Goal: Task Accomplishment & Management: Manage account settings

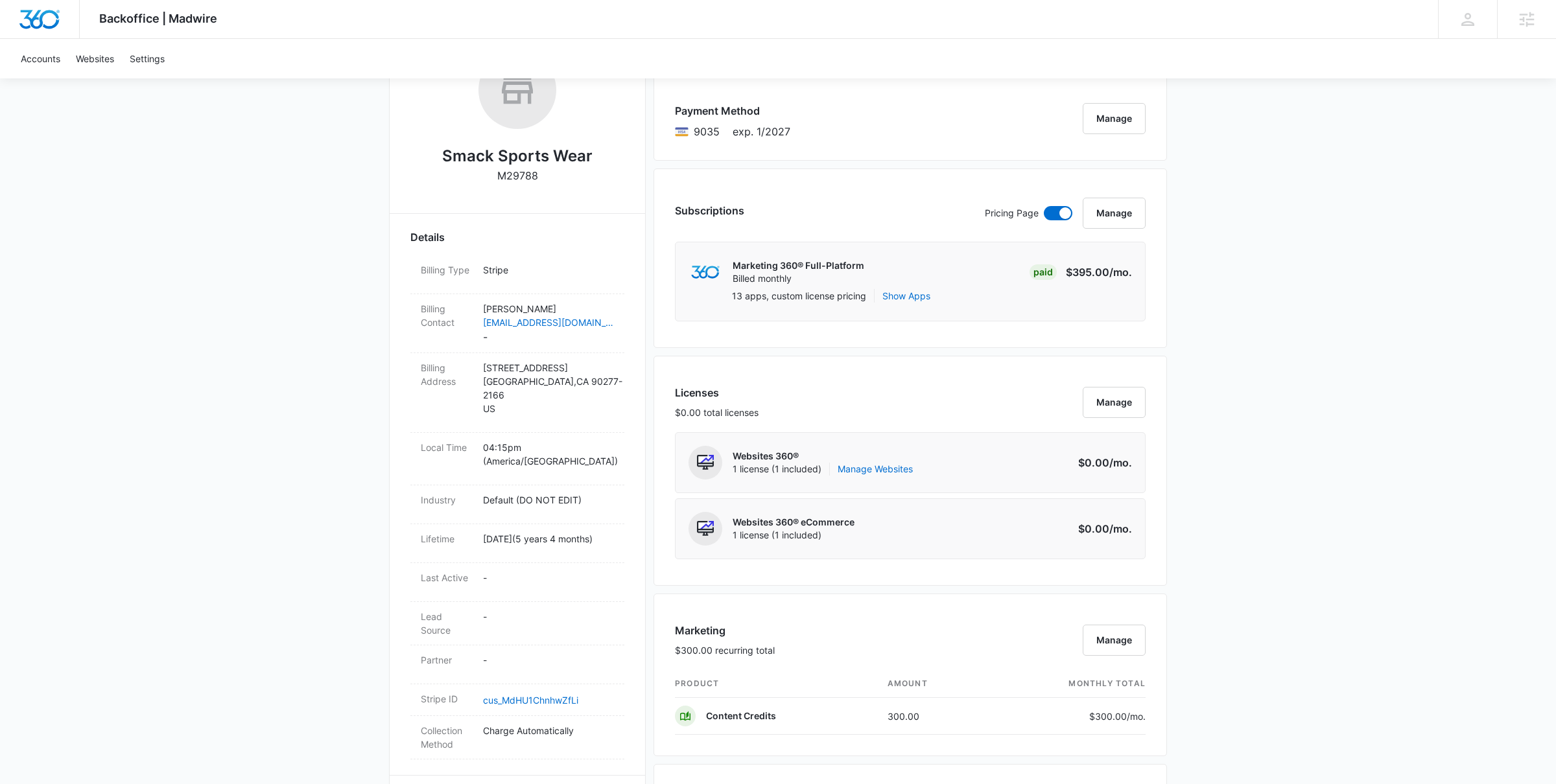
scroll to position [230, 0]
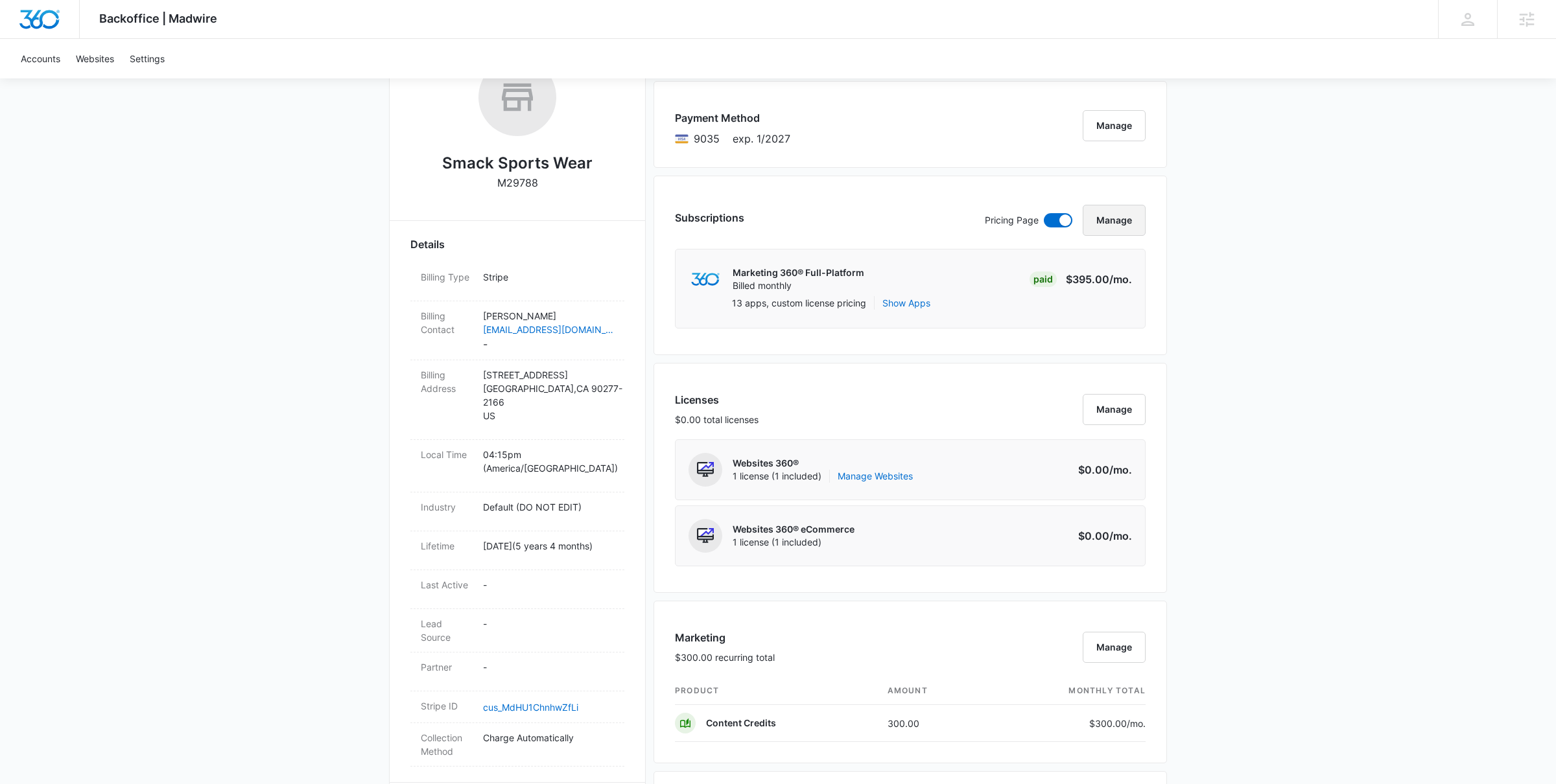
click at [1123, 224] on button "Manage" at bounding box center [1114, 220] width 63 height 32
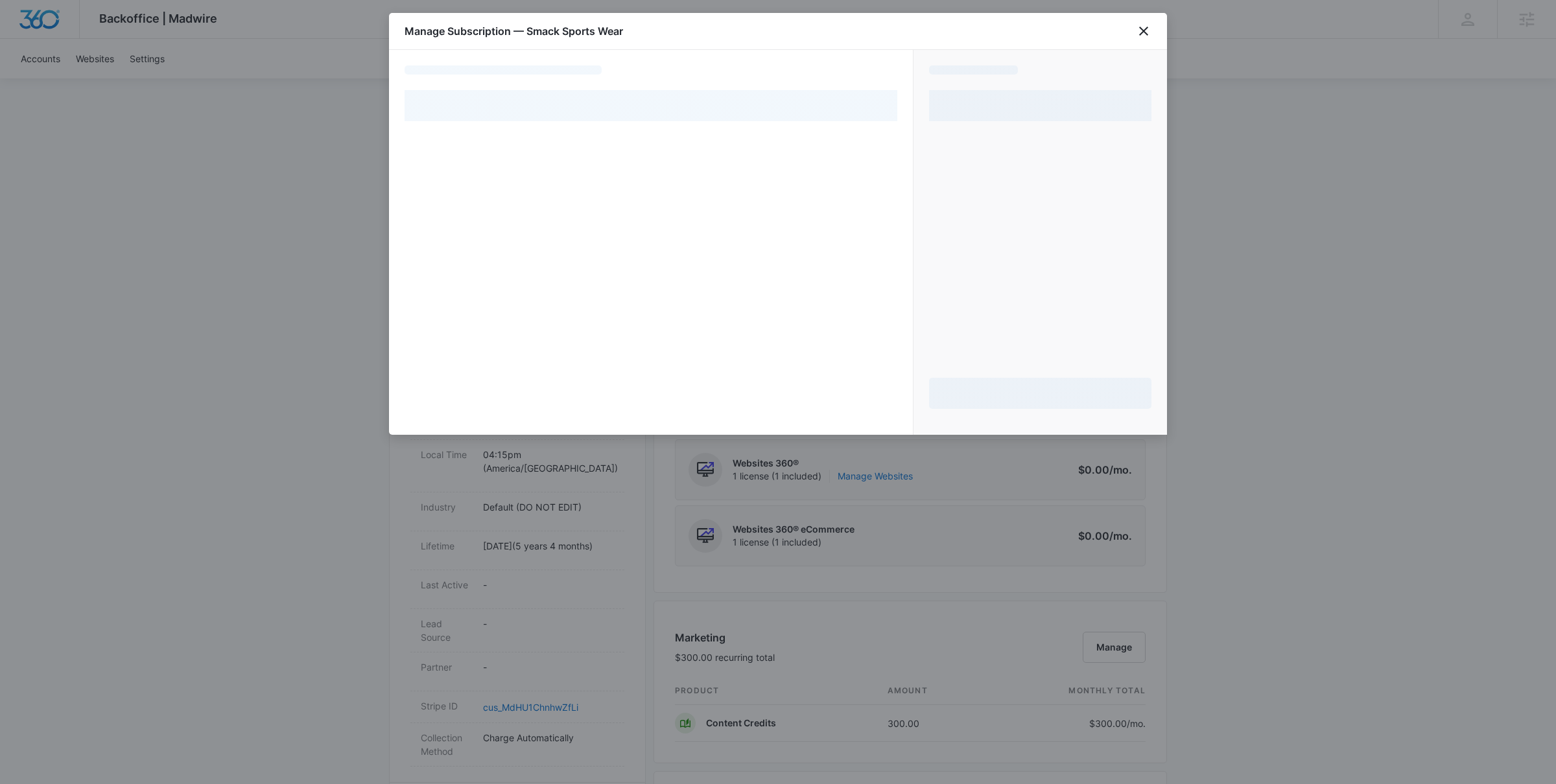
select select "pm_1MqfsqA4n8RTgNjUZ9EXHQDv"
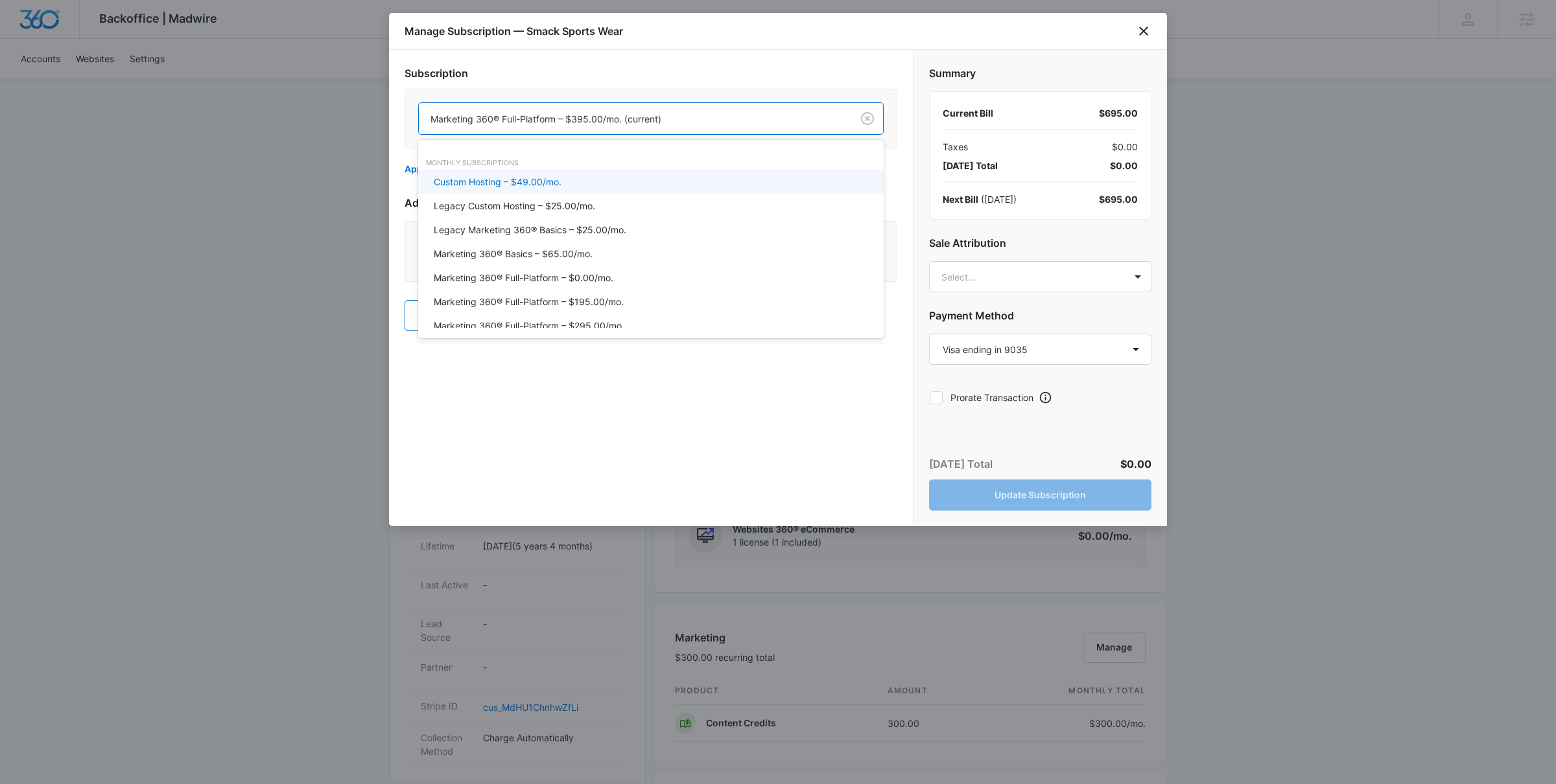
click at [655, 121] on div at bounding box center [632, 119] width 405 height 16
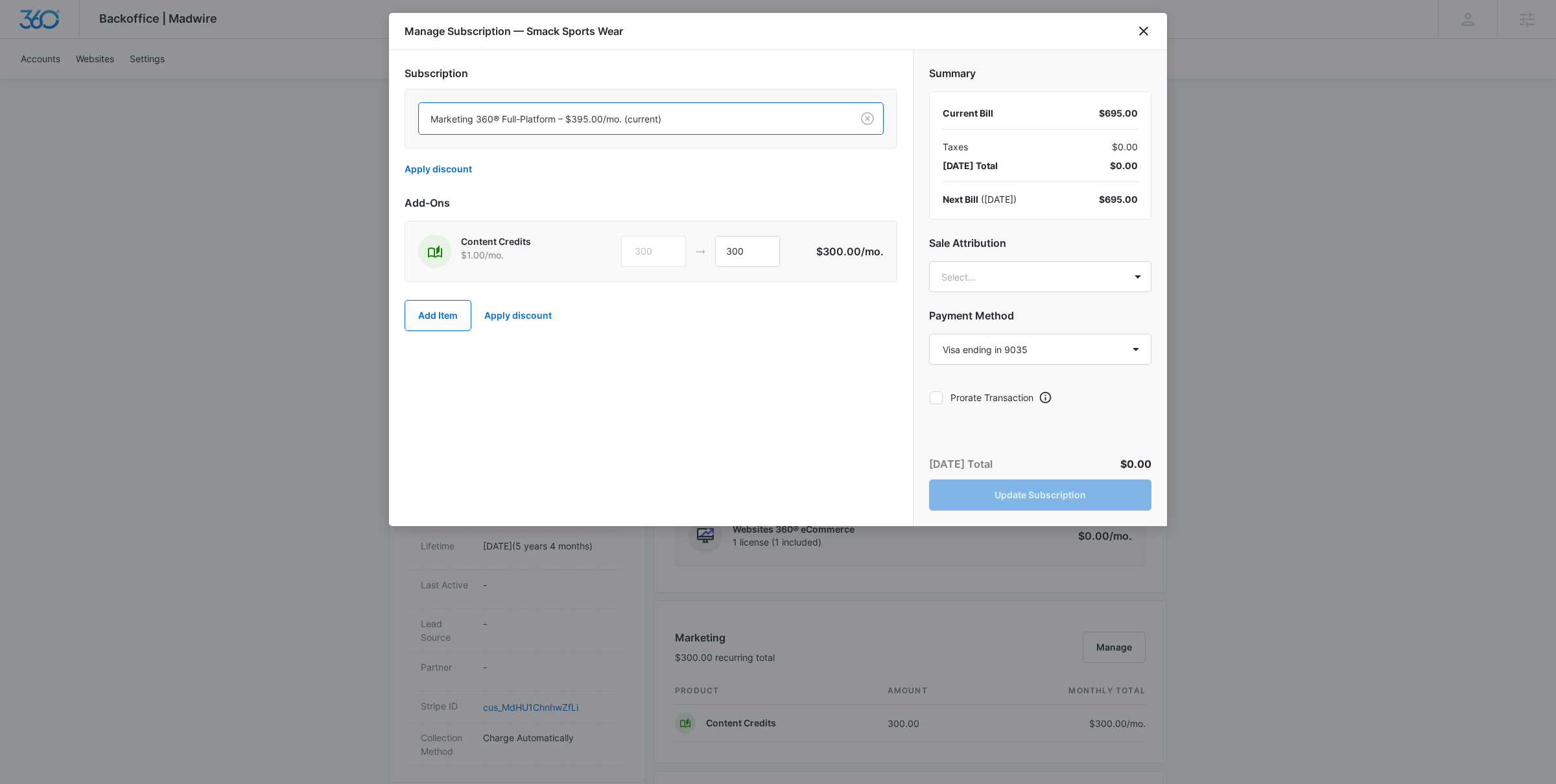
click at [655, 121] on div at bounding box center [632, 119] width 405 height 16
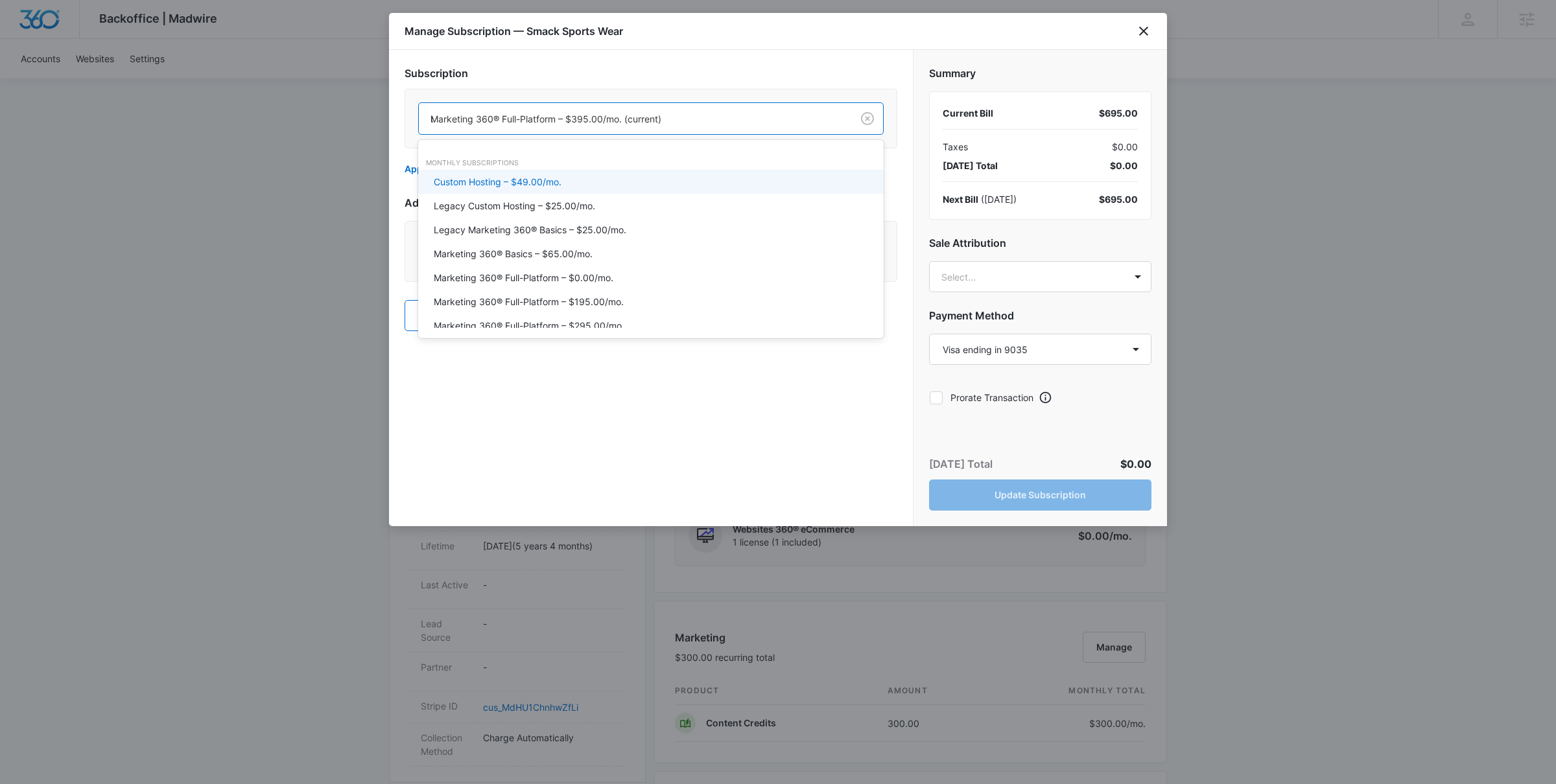
type input "ba"
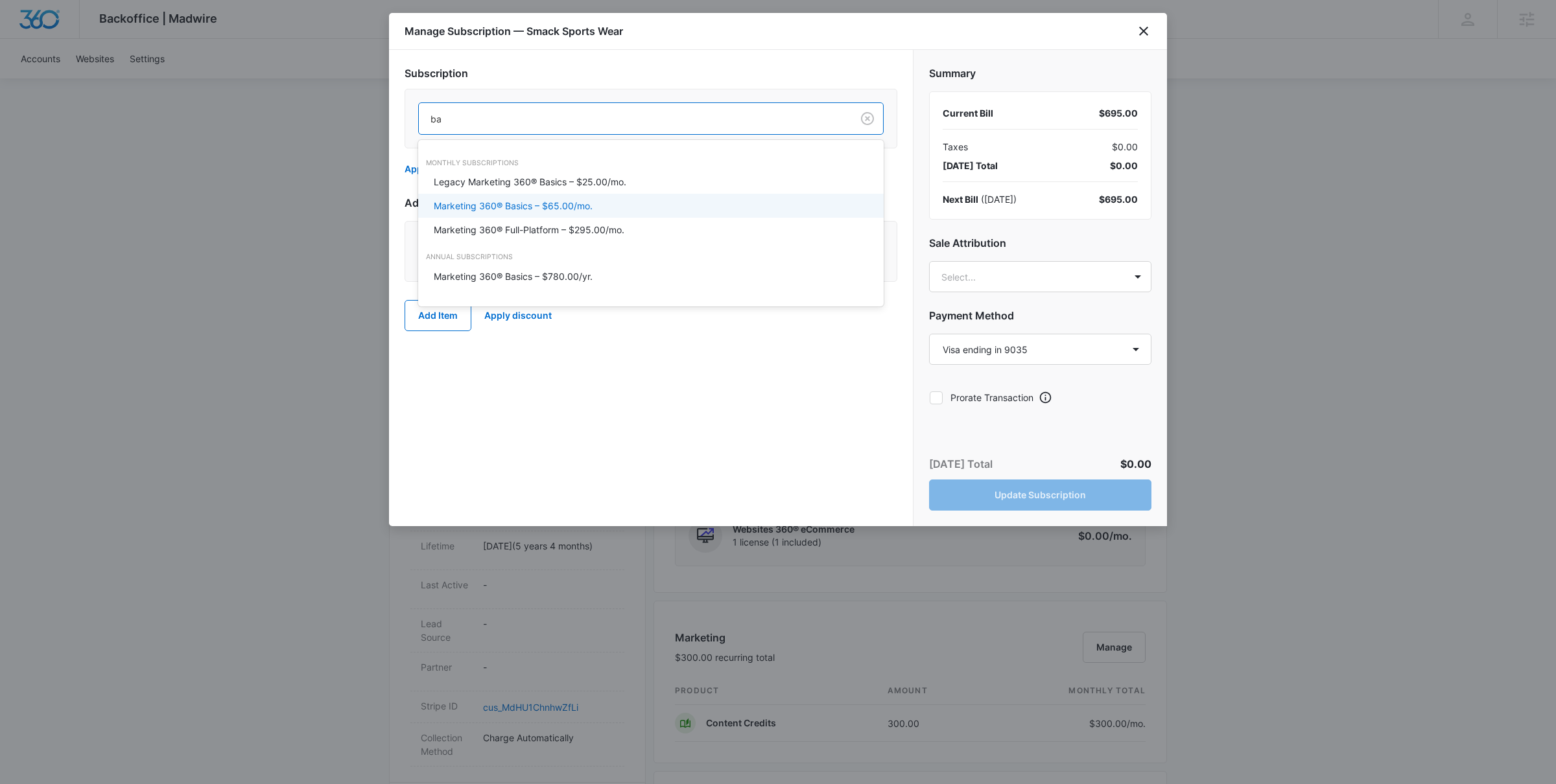
click at [591, 203] on p "Marketing 360® Basics – $65.00/mo." at bounding box center [513, 206] width 159 height 13
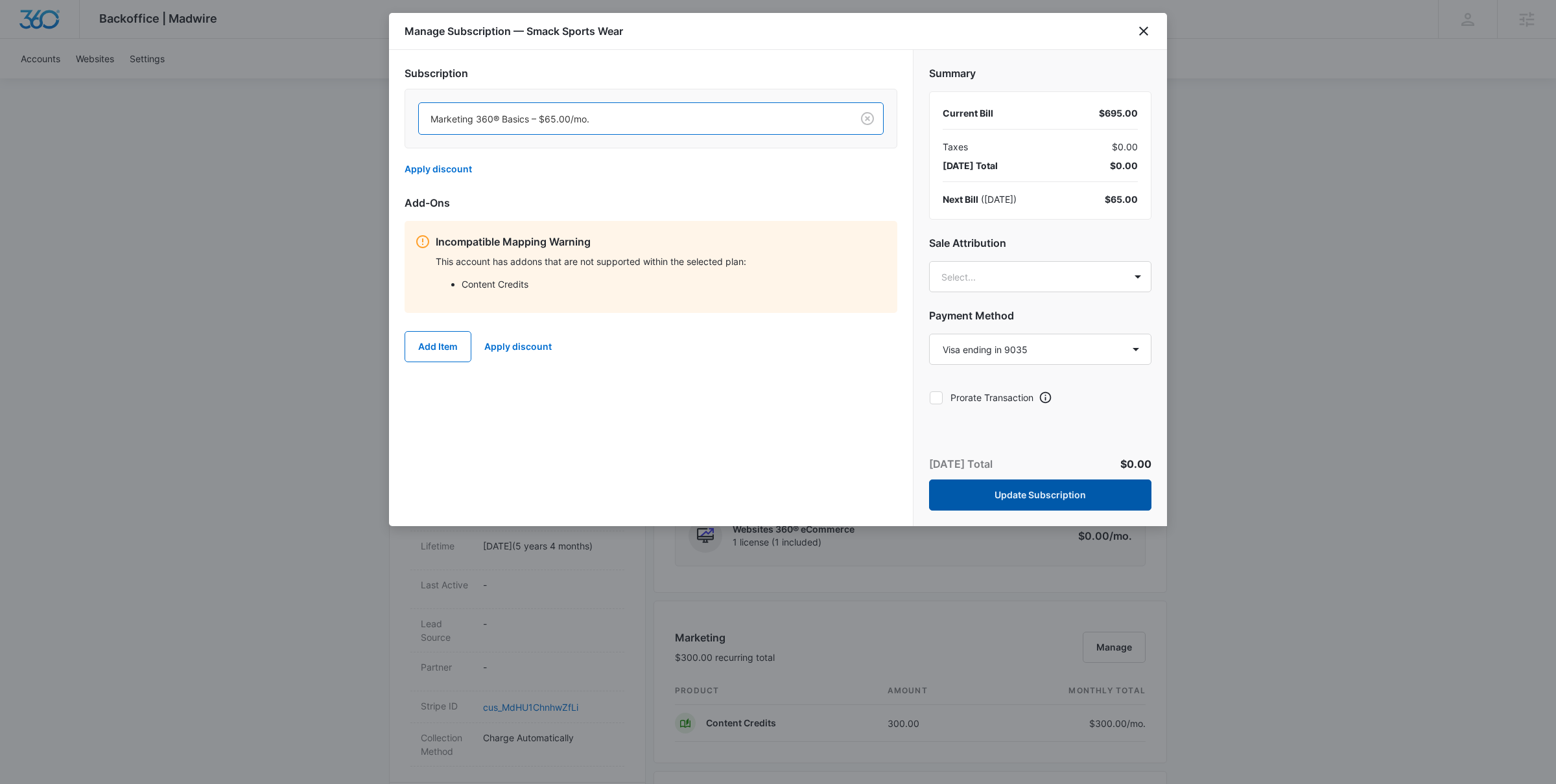
click at [1024, 500] on button "Update Subscription" at bounding box center [1040, 495] width 223 height 32
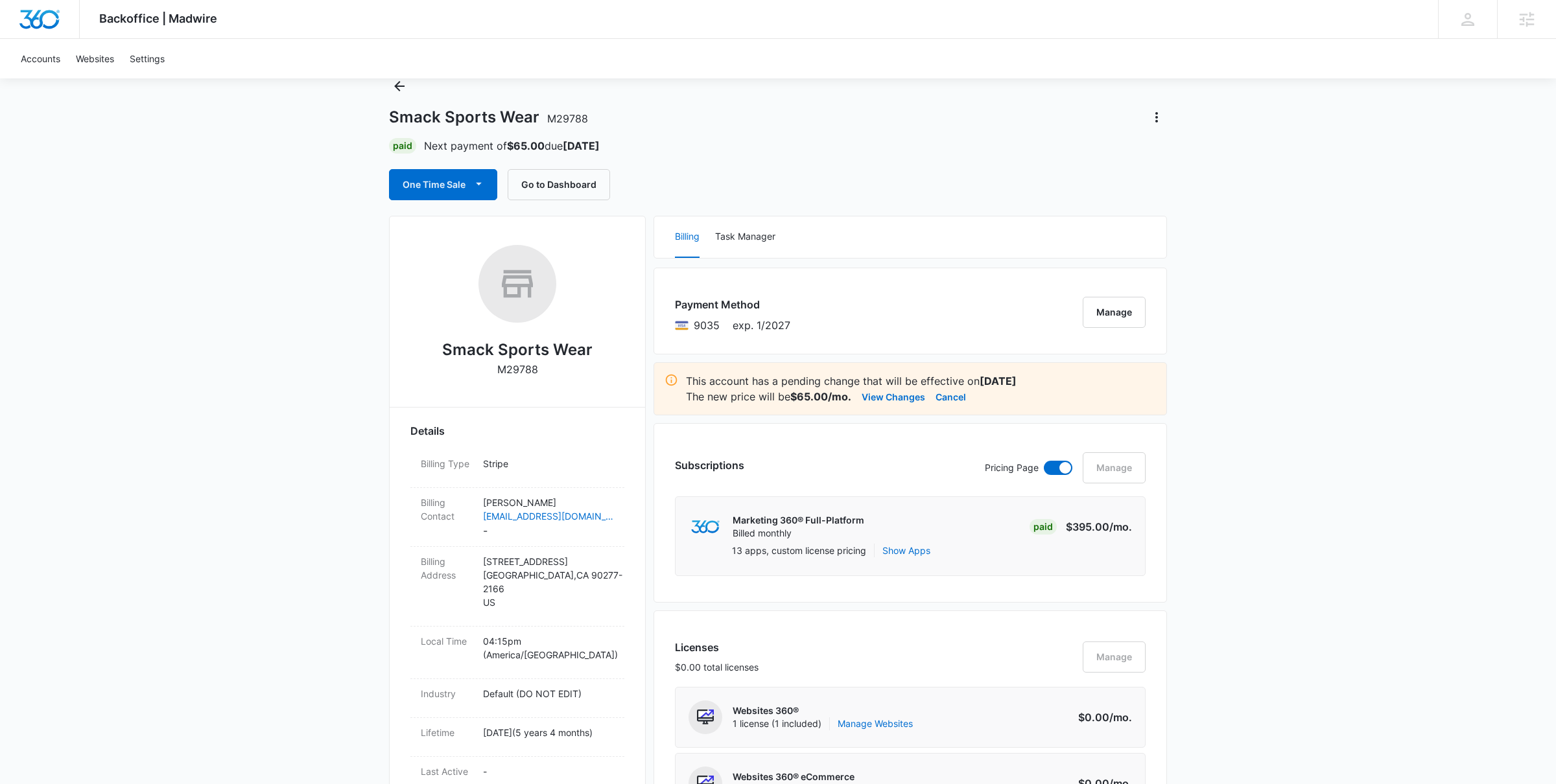
scroll to position [0, 0]
